Goal: Task Accomplishment & Management: Use online tool/utility

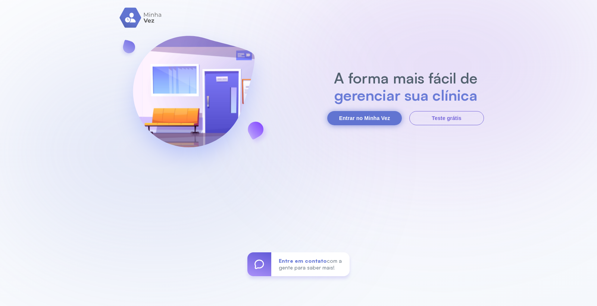
click at [344, 122] on button "Entrar no Minha Vez" at bounding box center [364, 118] width 75 height 14
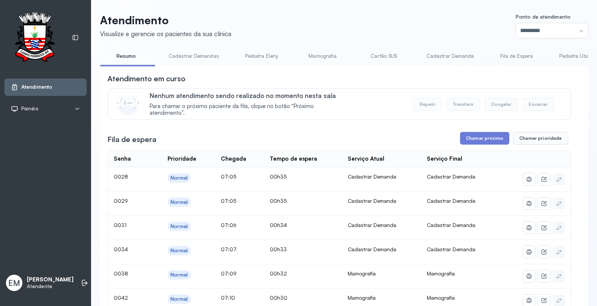
drag, startPoint x: 543, startPoint y: 28, endPoint x: 532, endPoint y: 48, distance: 22.4
click at [537, 28] on input "*********" at bounding box center [552, 30] width 72 height 15
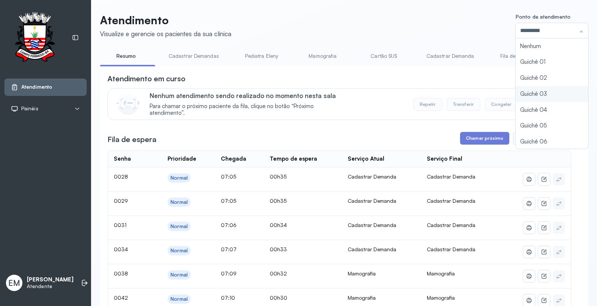
type input "*********"
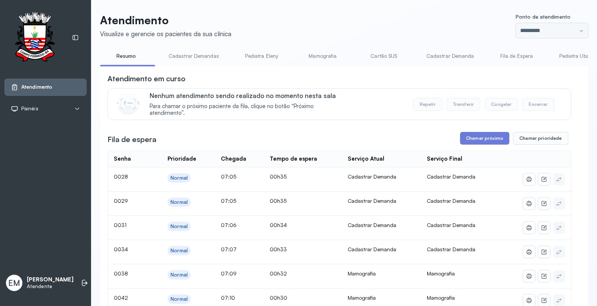
click at [485, 143] on button "Chamar próximo" at bounding box center [484, 138] width 49 height 13
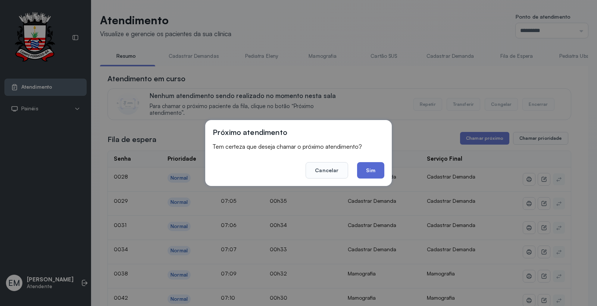
click at [369, 169] on button "Sim" at bounding box center [370, 170] width 27 height 16
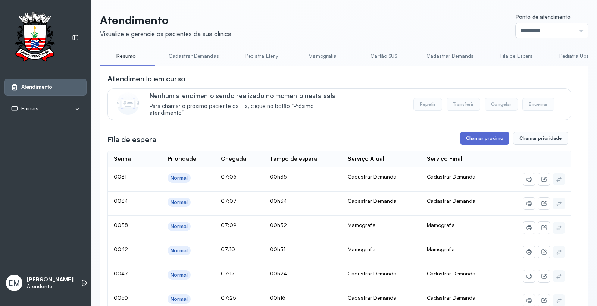
click at [496, 140] on button "Chamar próximo" at bounding box center [484, 138] width 49 height 13
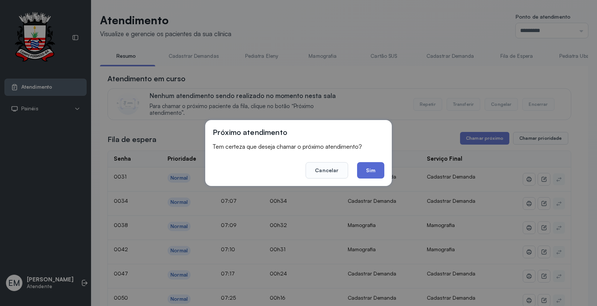
click at [375, 171] on button "Sim" at bounding box center [370, 170] width 27 height 16
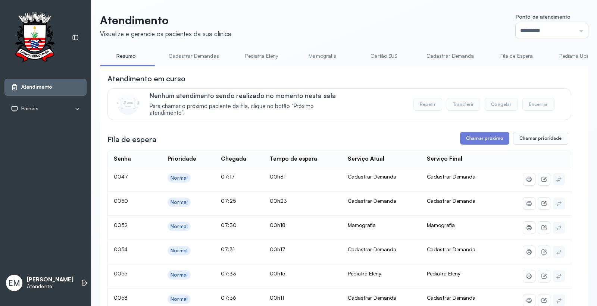
click at [477, 132] on div "Atendimento em curso Nenhum atendimento sendo realizado no momento nesta sala P…" at bounding box center [339, 294] width 464 height 440
click at [478, 139] on button "Chamar próximo" at bounding box center [484, 138] width 49 height 13
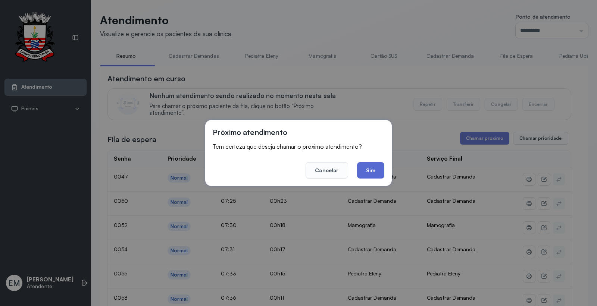
click at [375, 173] on button "Sim" at bounding box center [370, 170] width 27 height 16
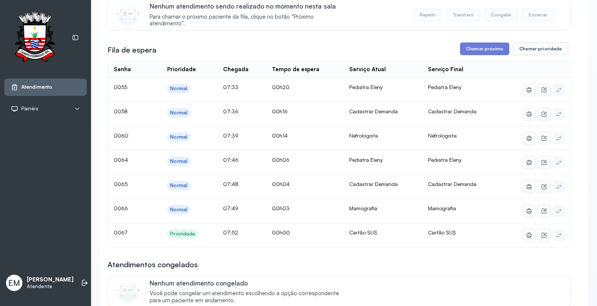
scroll to position [41, 0]
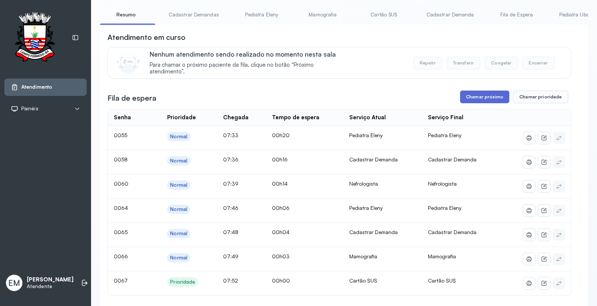
click at [480, 94] on button "Chamar próximo" at bounding box center [484, 97] width 49 height 13
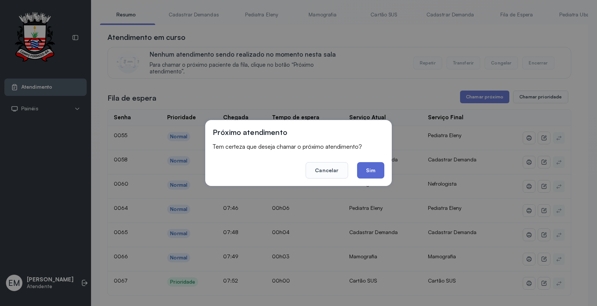
click at [369, 173] on button "Sim" at bounding box center [370, 170] width 27 height 16
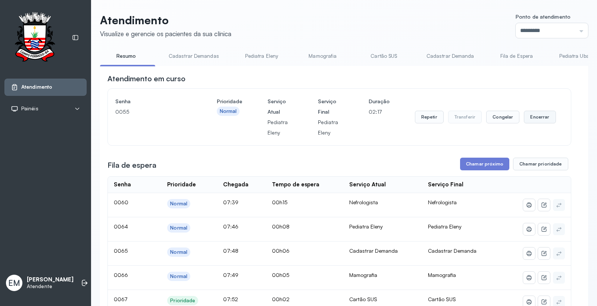
click at [536, 124] on button "Encerrar" at bounding box center [540, 117] width 32 height 13
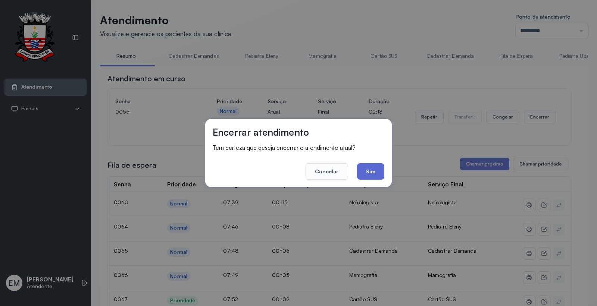
click at [366, 170] on button "Sim" at bounding box center [370, 171] width 27 height 16
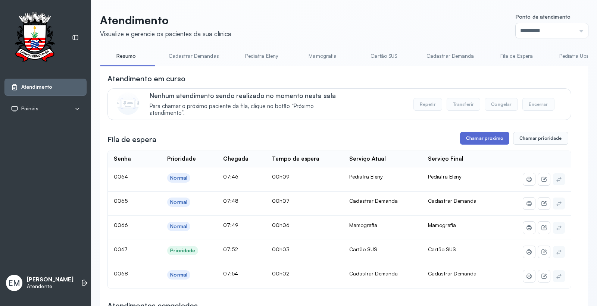
click at [481, 136] on button "Chamar próximo" at bounding box center [484, 138] width 49 height 13
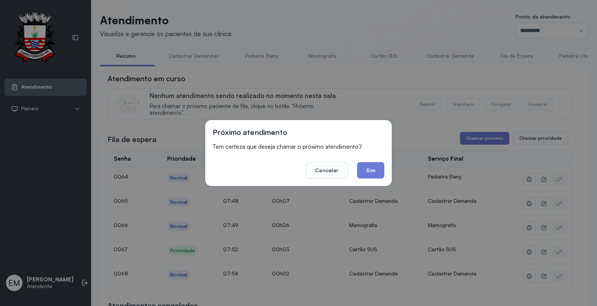
click at [384, 166] on div "Próximo atendimento Tem certeza que deseja chamar o próximo atendimento? Cancel…" at bounding box center [298, 153] width 187 height 66
click at [370, 166] on button "Sim" at bounding box center [370, 170] width 27 height 16
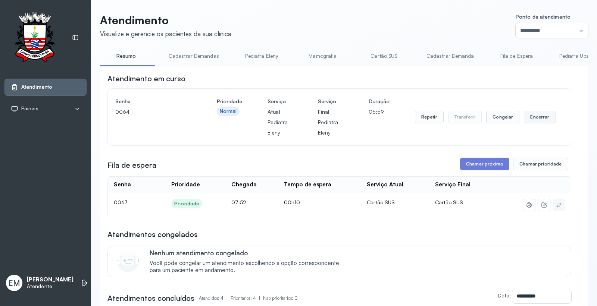
click at [526, 121] on button "Encerrar" at bounding box center [540, 117] width 32 height 13
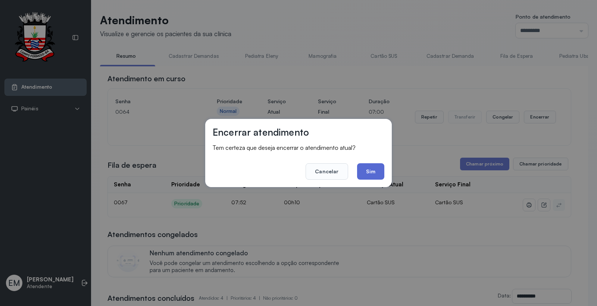
click at [371, 169] on button "Sim" at bounding box center [370, 171] width 27 height 16
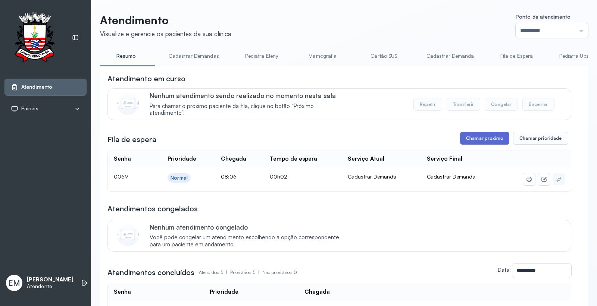
click at [497, 134] on button "Chamar próximo" at bounding box center [484, 138] width 49 height 13
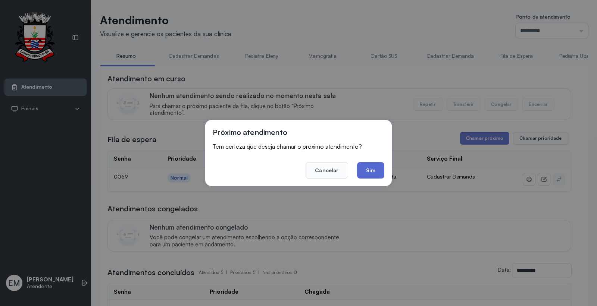
click at [377, 169] on button "Sim" at bounding box center [370, 170] width 27 height 16
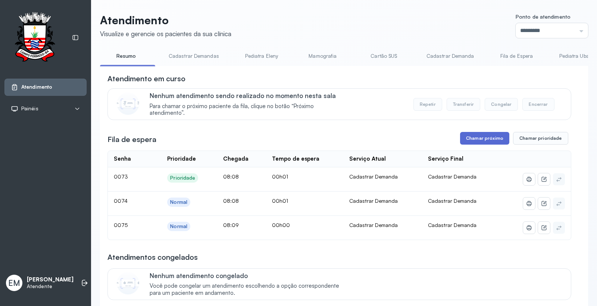
click at [497, 134] on button "Chamar próximo" at bounding box center [484, 138] width 49 height 13
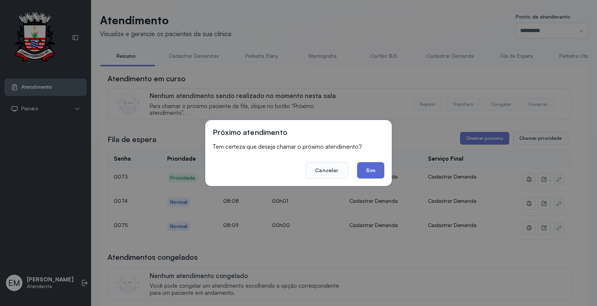
click at [378, 166] on button "Sim" at bounding box center [370, 170] width 27 height 16
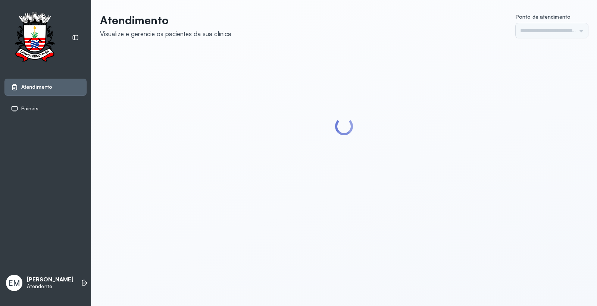
type input "*********"
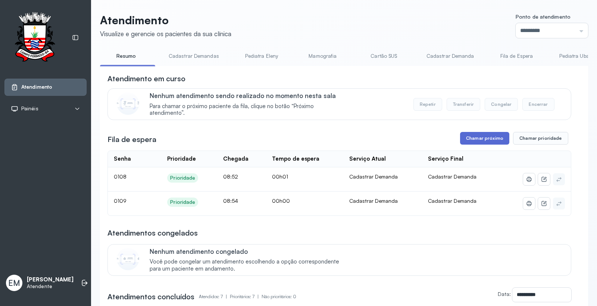
click at [469, 143] on button "Chamar próximo" at bounding box center [484, 138] width 49 height 13
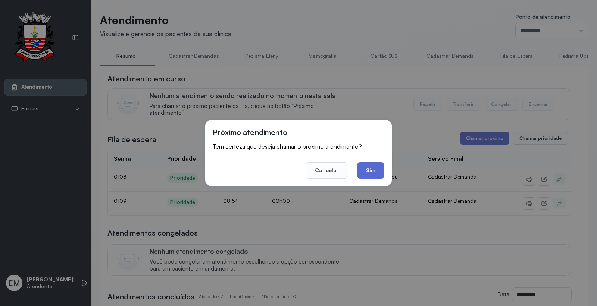
click at [361, 172] on button "Sim" at bounding box center [370, 170] width 27 height 16
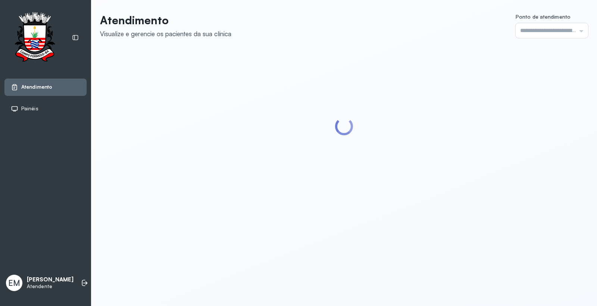
type input "*********"
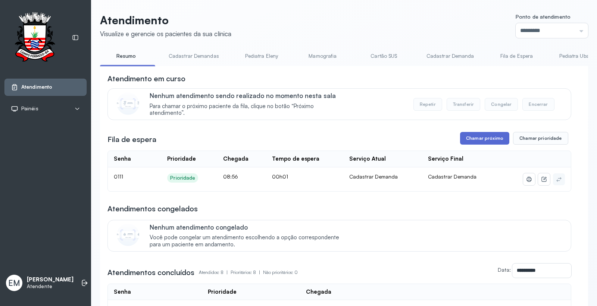
click at [475, 140] on button "Chamar próximo" at bounding box center [484, 138] width 49 height 13
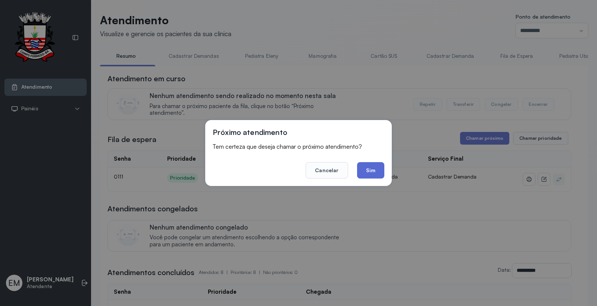
click at [360, 166] on button "Sim" at bounding box center [370, 170] width 27 height 16
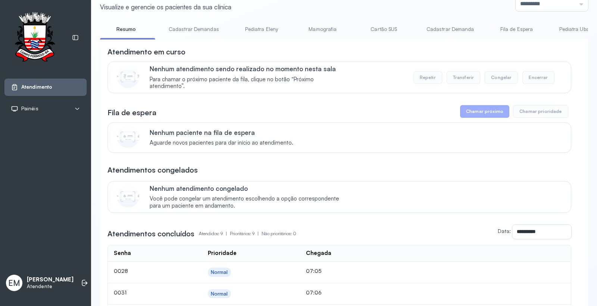
scroll to position [41, 0]
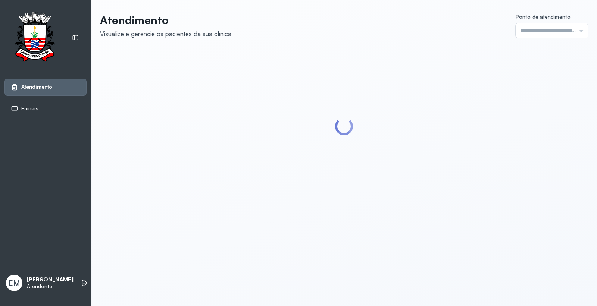
type input "*********"
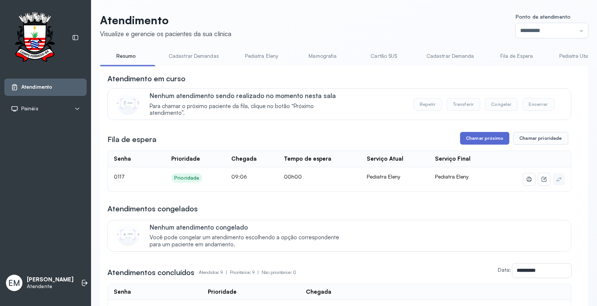
click at [489, 139] on button "Chamar próximo" at bounding box center [484, 138] width 49 height 13
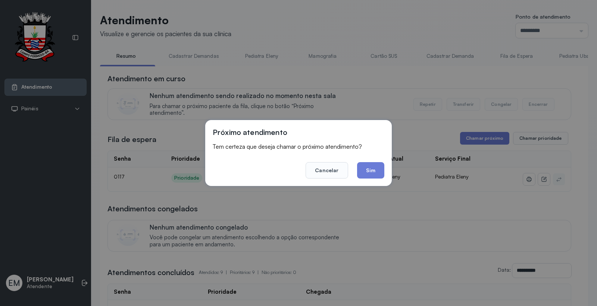
click at [366, 161] on footer "Cancelar Sim" at bounding box center [299, 165] width 172 height 27
click at [370, 169] on button "Sim" at bounding box center [370, 170] width 27 height 16
